Goal: Communication & Community: Answer question/provide support

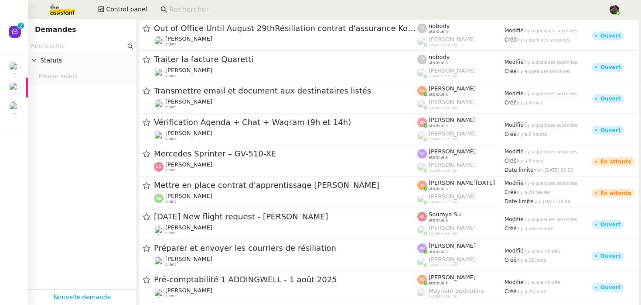
click at [190, 9] on input at bounding box center [384, 10] width 431 height 12
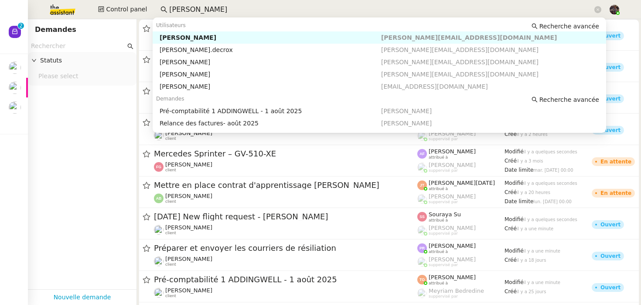
click at [170, 39] on div "[PERSON_NAME]" at bounding box center [271, 38] width 222 height 8
type input "[PERSON_NAME]"
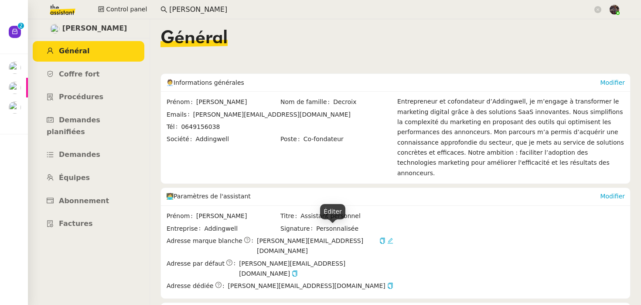
click at [387, 237] on icon at bounding box center [390, 240] width 6 height 6
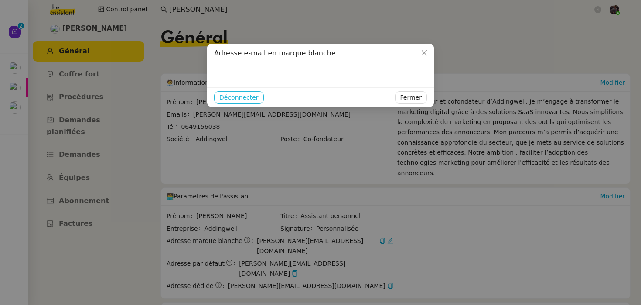
click at [252, 95] on span "Déconnecter" at bounding box center [238, 97] width 39 height 10
click at [254, 73] on span "Ok" at bounding box center [258, 74] width 8 height 9
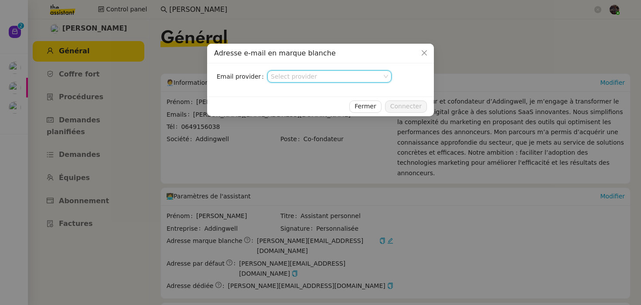
click at [315, 72] on input at bounding box center [326, 76] width 111 height 11
click at [308, 92] on div "Nylas v3" at bounding box center [329, 92] width 117 height 8
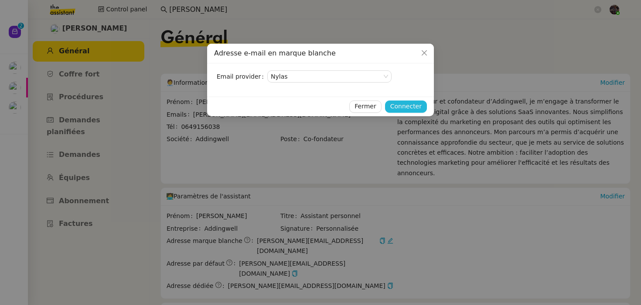
click at [411, 106] on span "Connecter" at bounding box center [405, 106] width 31 height 10
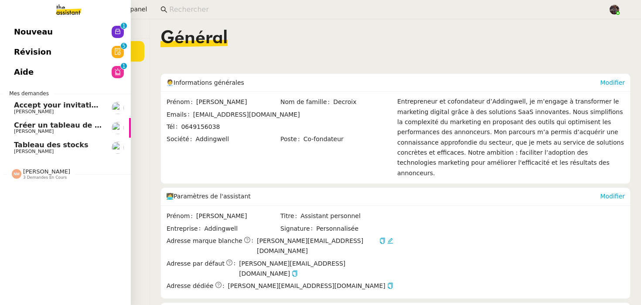
click at [22, 124] on span "Créer un tableau de bord gestion marge PAF" at bounding box center [101, 125] width 175 height 8
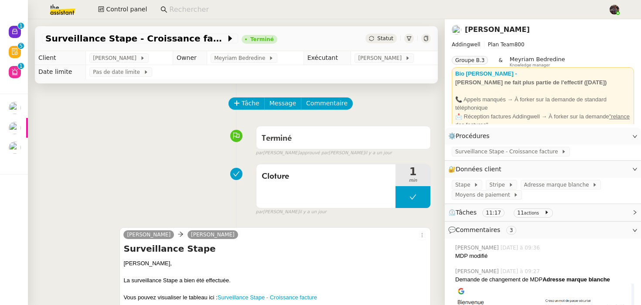
click at [103, 102] on div "Tâche Message Commentaire" at bounding box center [236, 107] width 389 height 21
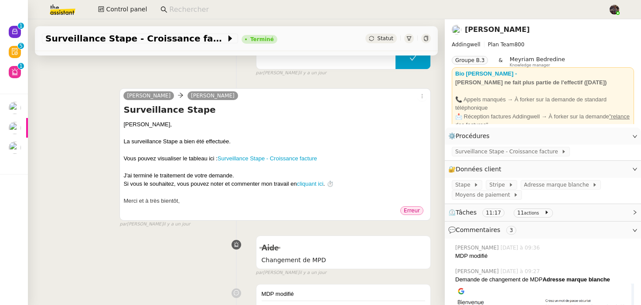
scroll to position [141, 0]
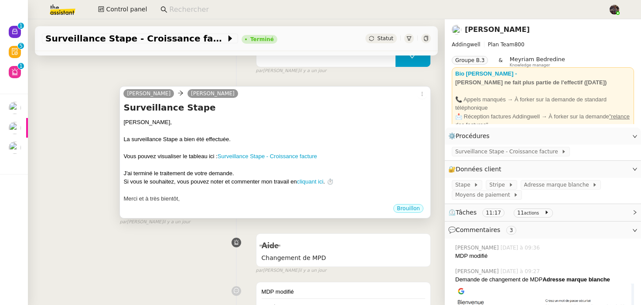
click at [368, 149] on div at bounding box center [275, 147] width 304 height 9
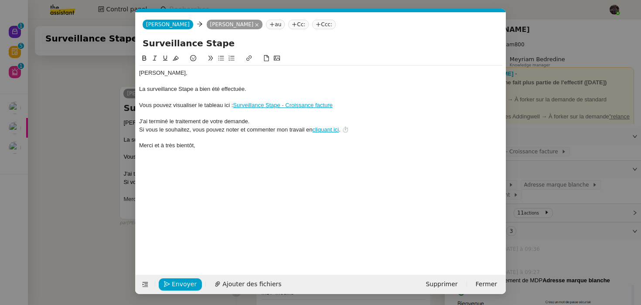
scroll to position [0, 18]
click at [178, 282] on span "Envoyer" at bounding box center [184, 284] width 25 height 10
click at [178, 282] on span "Confirmer l'envoi" at bounding box center [198, 284] width 52 height 10
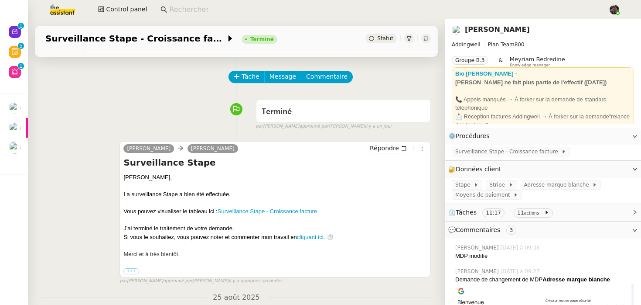
scroll to position [2, 0]
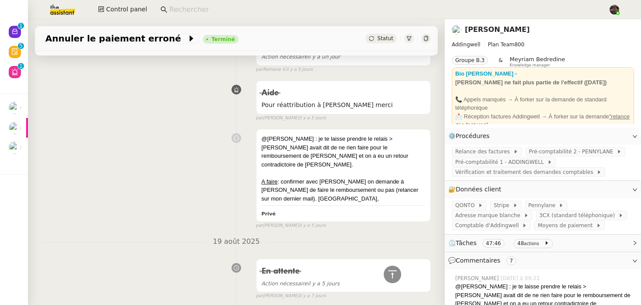
scroll to position [220, 0]
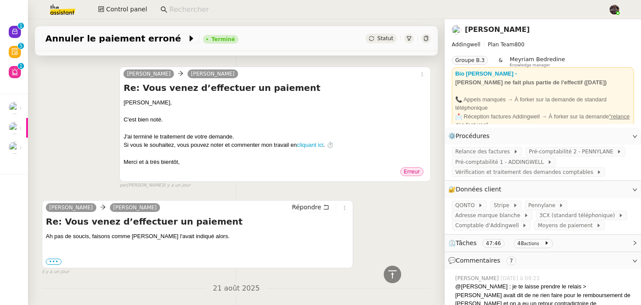
click at [93, 128] on div "Camille Julien Decroix Re: Vous venez d’effectuer un paiement ﻿Julien﻿, C'est b…" at bounding box center [236, 123] width 389 height 130
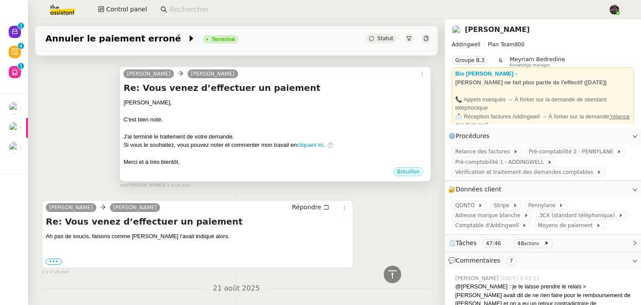
click at [359, 122] on div "C'est bien noté." at bounding box center [275, 119] width 304 height 9
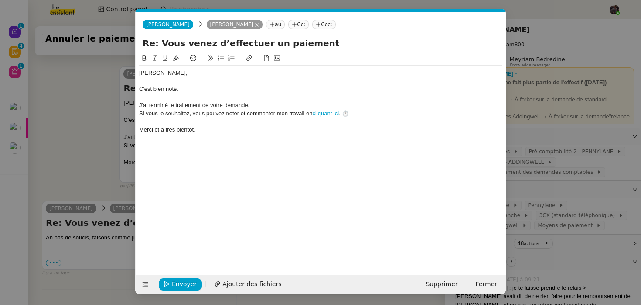
scroll to position [0, 18]
click at [188, 281] on span "Envoyer" at bounding box center [184, 284] width 25 height 10
click at [109, 160] on nz-modal-container "Service TA - VOYAGE - PROPOSITION GLOBALE A utiliser dans le cadre de propositi…" at bounding box center [320, 152] width 641 height 305
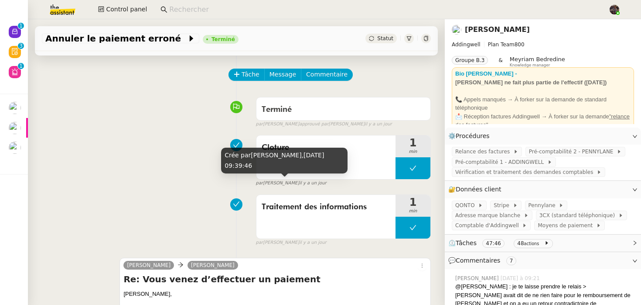
scroll to position [119, 0]
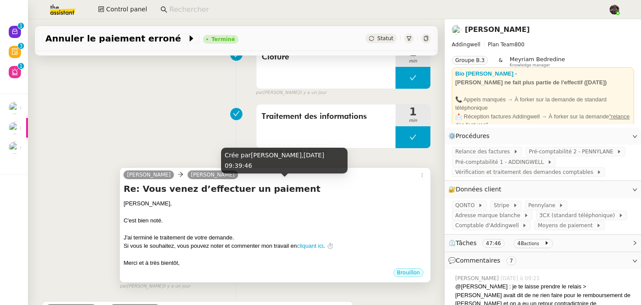
click at [263, 220] on div "C'est bien noté." at bounding box center [275, 220] width 304 height 9
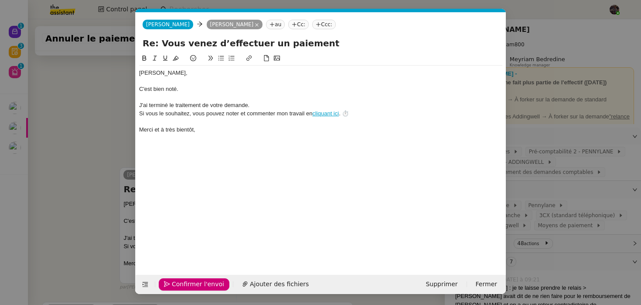
scroll to position [0, 18]
click at [181, 284] on span "Confirmer l'envoi" at bounding box center [198, 284] width 52 height 10
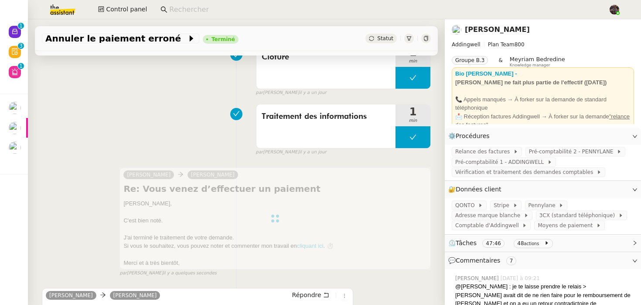
scroll to position [0, 0]
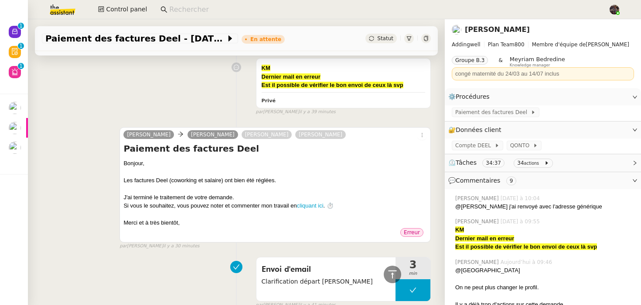
scroll to position [571, 0]
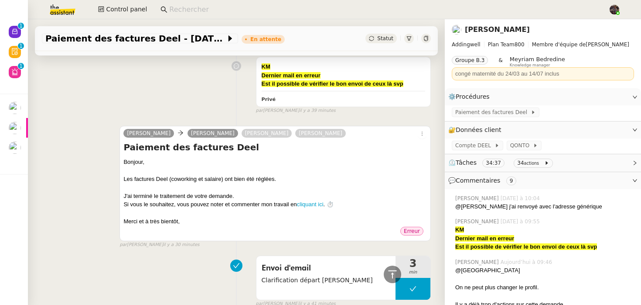
click at [205, 225] on div "Merci et à très bientôt," at bounding box center [275, 221] width 304 height 9
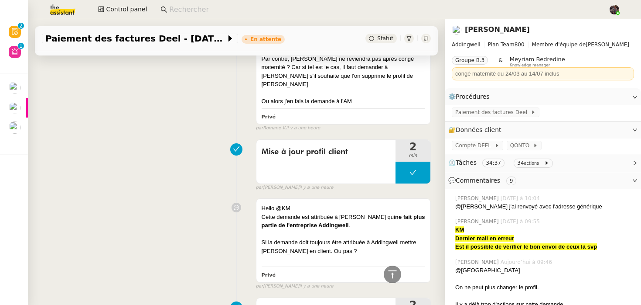
scroll to position [0, 0]
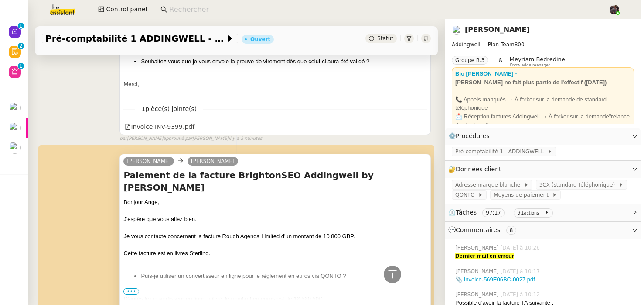
scroll to position [279, 0]
